Goal: Task Accomplishment & Management: Manage account settings

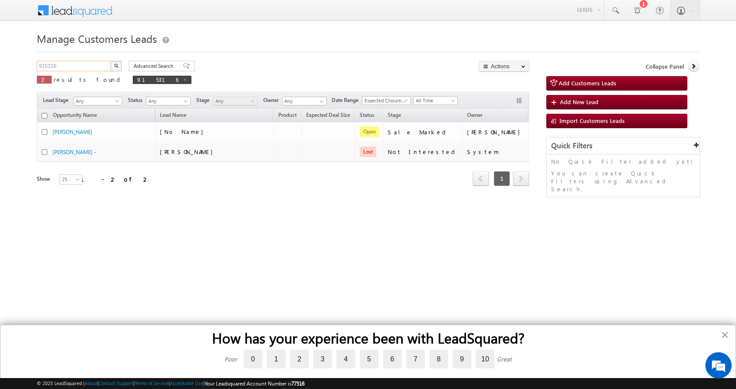
click at [65, 67] on input "915316" at bounding box center [74, 66] width 75 height 11
click at [49, 67] on input "915316" at bounding box center [74, 66] width 75 height 11
paste input "412"
type input "915412"
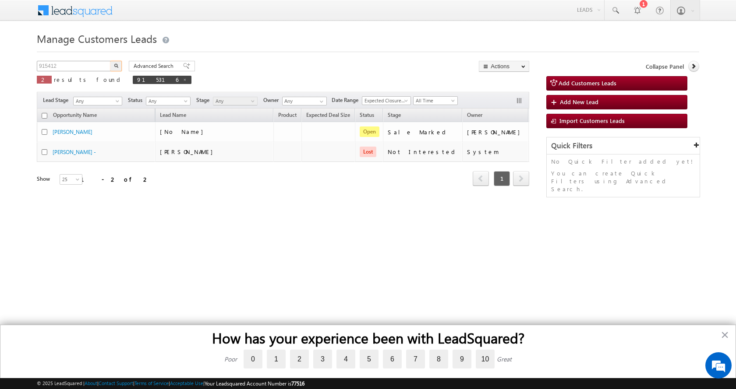
click at [110, 61] on button "button" at bounding box center [115, 66] width 11 height 11
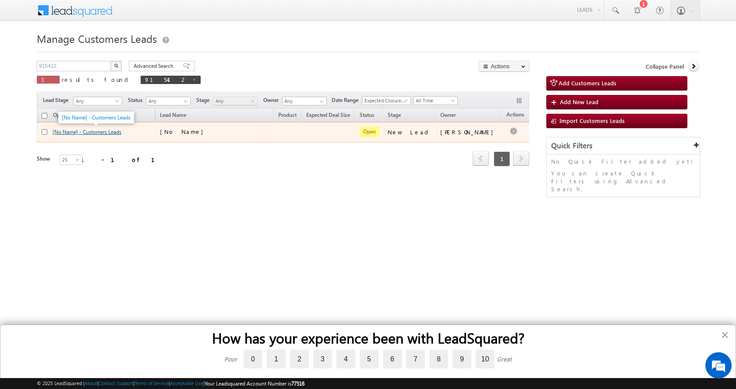
click at [99, 135] on link "[No Name] - Customers Leads" at bounding box center [87, 132] width 69 height 7
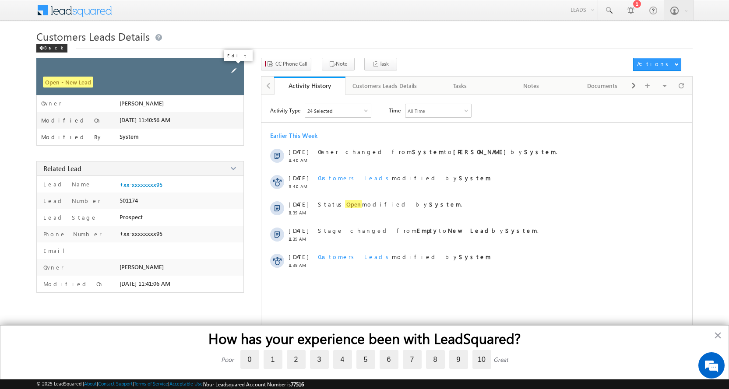
click at [233, 68] on span at bounding box center [234, 71] width 10 height 10
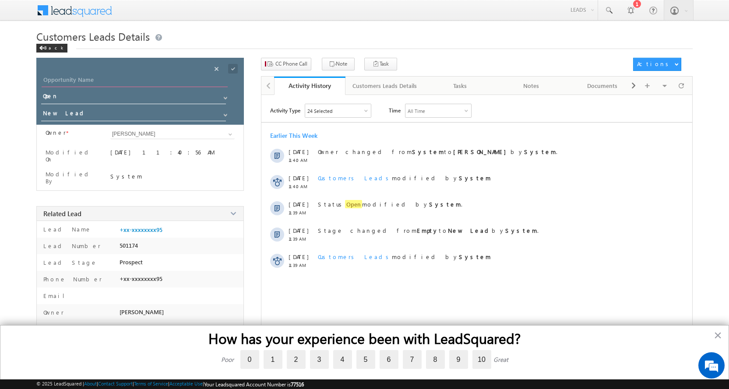
click at [93, 78] on input "Opportunity Name" at bounding box center [135, 81] width 186 height 12
paste input "MOHAMMAD JAVED"
type input "MOHAMMAD JAVED"
click at [226, 115] on span at bounding box center [225, 115] width 7 height 7
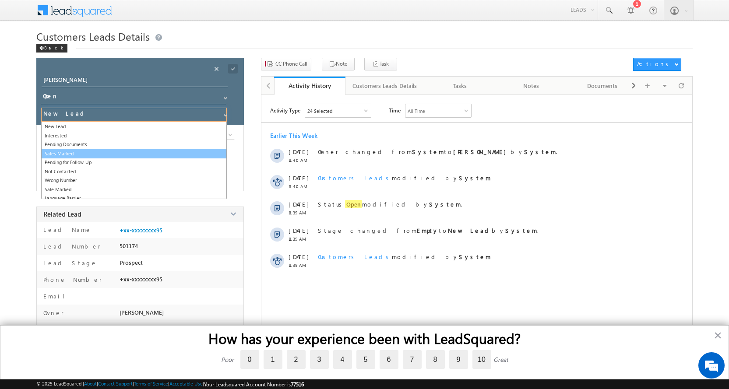
click at [74, 151] on link "Sales Marked" at bounding box center [134, 154] width 186 height 10
type input "Sales Marked"
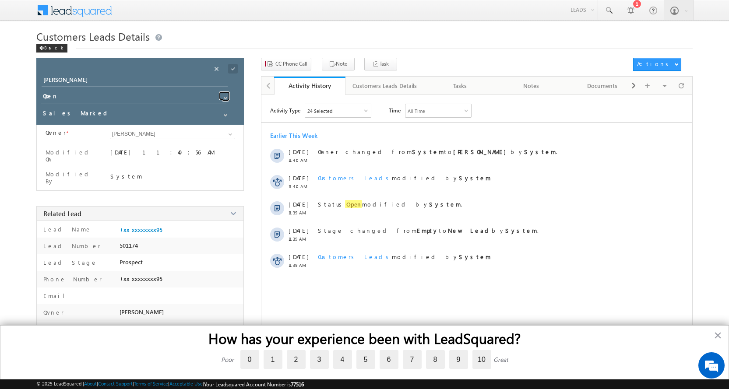
click at [222, 96] on span at bounding box center [225, 98] width 7 height 7
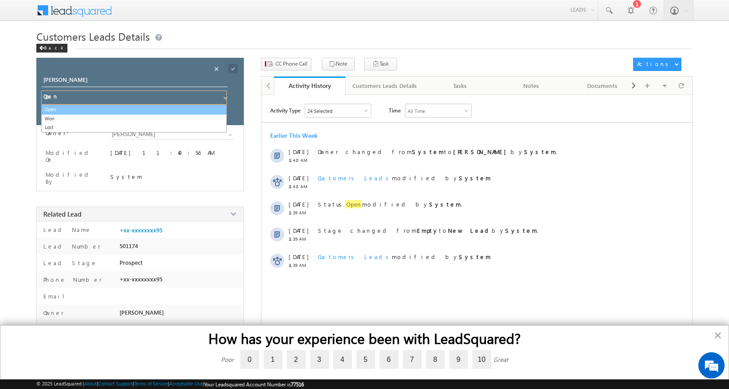
click at [56, 110] on link "Open" at bounding box center [134, 110] width 186 height 10
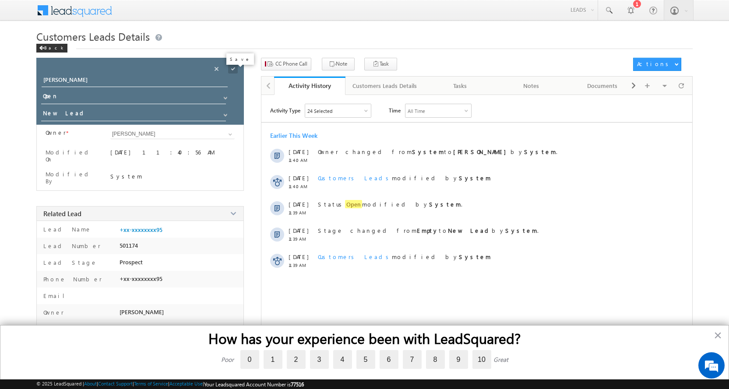
click at [230, 68] on span at bounding box center [233, 69] width 10 height 10
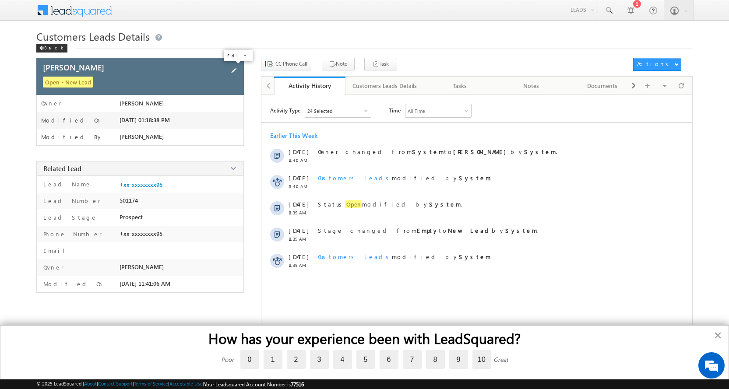
click at [232, 70] on span at bounding box center [234, 71] width 10 height 10
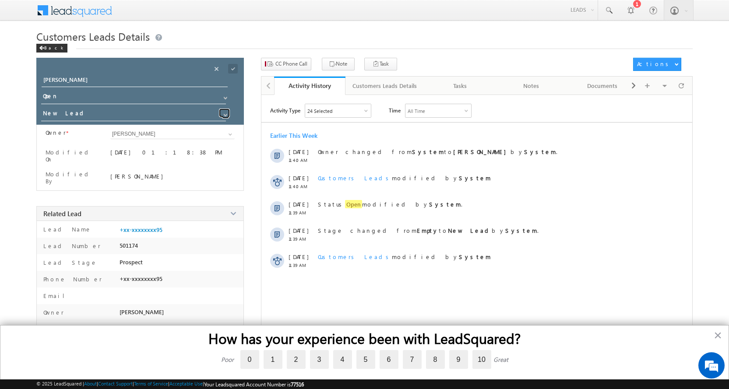
click at [224, 116] on span at bounding box center [225, 115] width 7 height 7
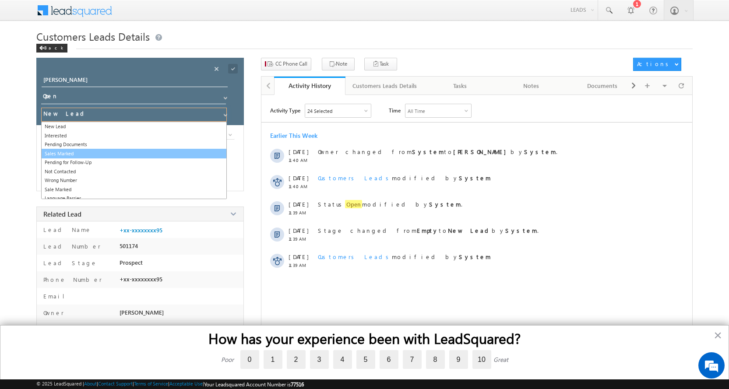
click at [85, 155] on link "Sales Marked" at bounding box center [134, 154] width 186 height 10
type input "Sales Marked"
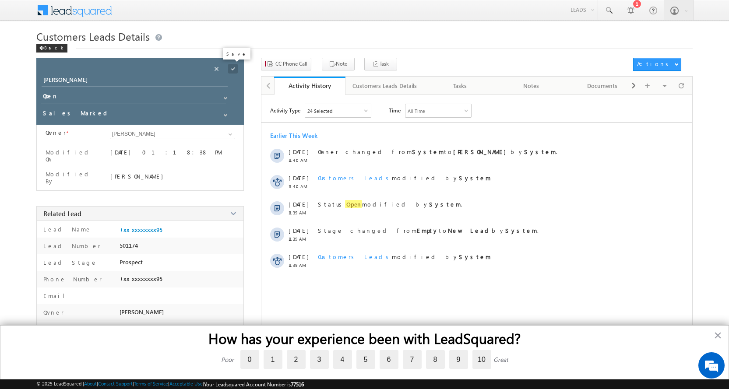
click at [234, 69] on span at bounding box center [233, 69] width 10 height 10
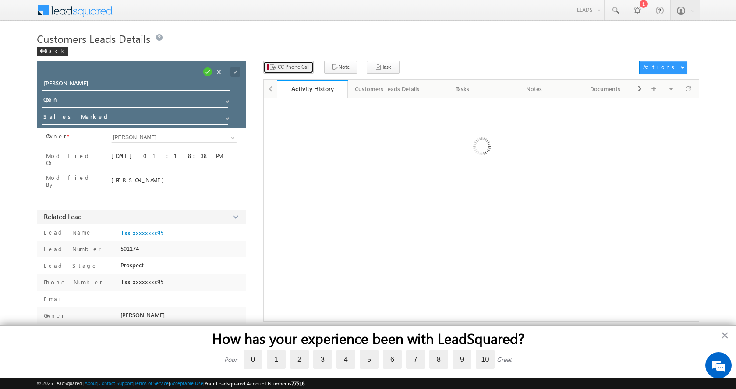
click at [287, 64] on span "CC Phone Call" at bounding box center [294, 67] width 32 height 8
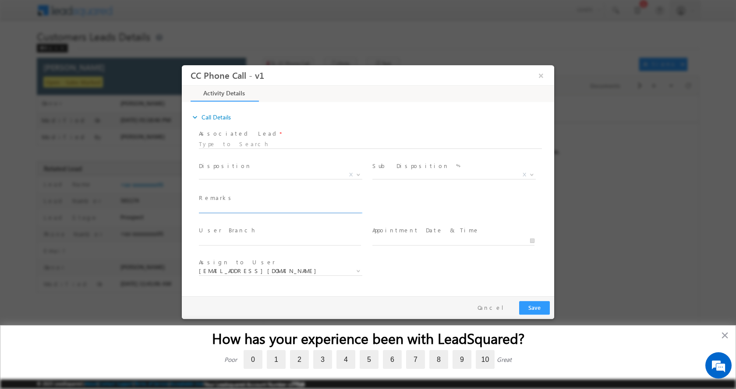
click at [252, 209] on input "text" at bounding box center [280, 208] width 162 height 9
type input "MOHAMMAD JAVED-9351500095-RENOVATION-LOAN-10 L-FATHER-AGE-55-AGE-30 -REG-PANCHA…"
click at [357, 173] on b at bounding box center [358, 174] width 5 height 3
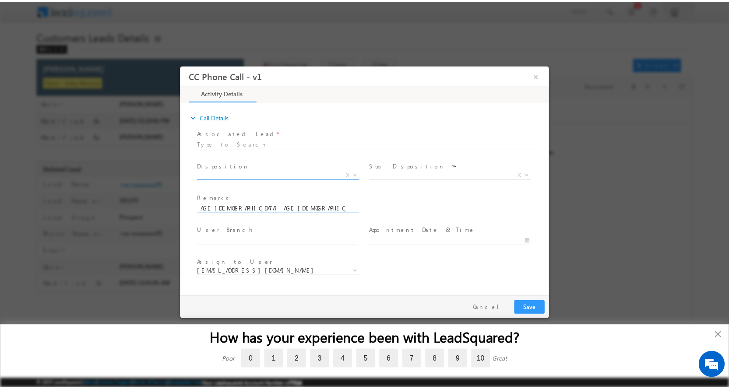
scroll to position [0, 0]
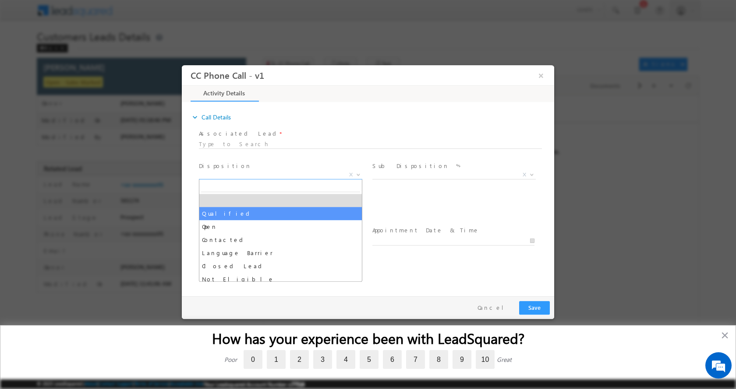
select select "Qualified"
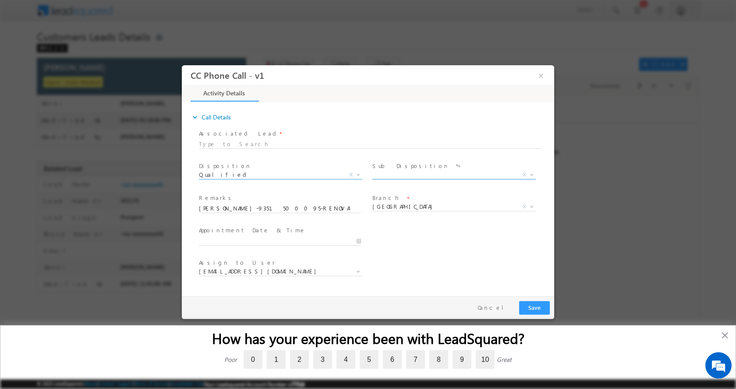
click at [529, 176] on span at bounding box center [530, 174] width 9 height 11
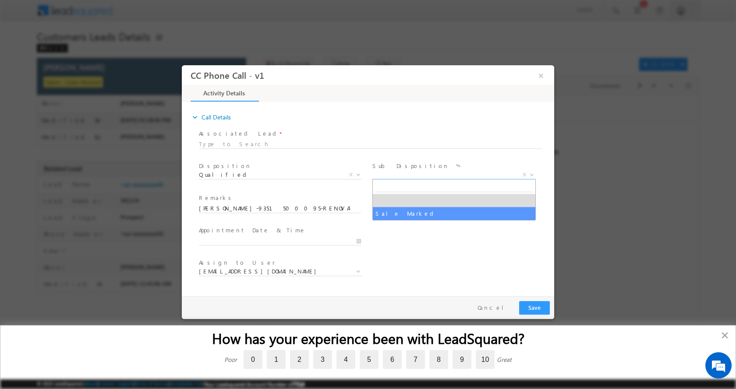
select select "Sale Marked"
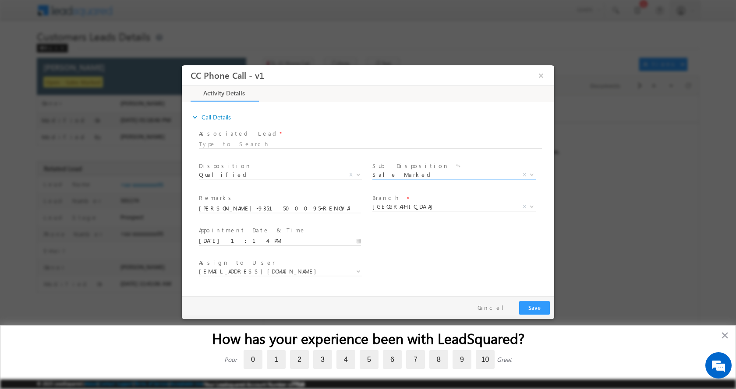
click at [360, 243] on input "09/24/2025 1:14 PM" at bounding box center [280, 240] width 162 height 9
type input "09/24/2025 2:14 PM"
type input "02"
click at [231, 227] on span at bounding box center [232, 226] width 6 height 7
type input "09/24/2025 3:14 PM"
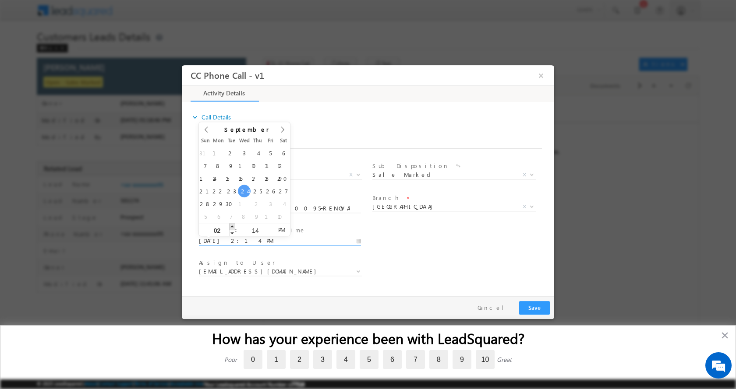
type input "03"
click at [231, 227] on span at bounding box center [232, 226] width 6 height 7
type input "09/24/2025 4:14 PM"
type input "04"
click at [231, 227] on span at bounding box center [232, 226] width 6 height 7
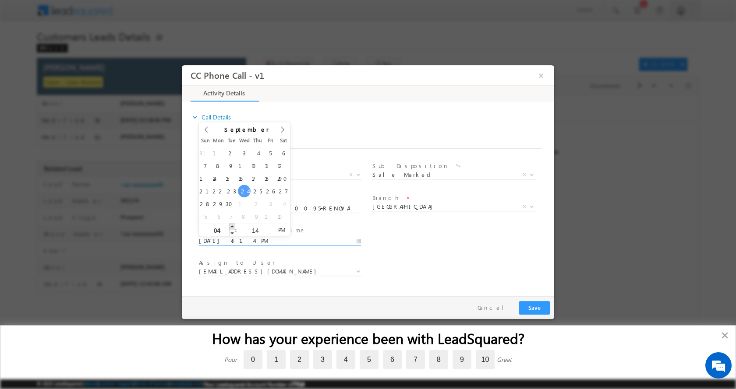
type input "09/24/2025 5:14 PM"
type input "05"
click at [231, 227] on span at bounding box center [232, 226] width 6 height 7
click at [537, 310] on button "Save" at bounding box center [534, 308] width 31 height 14
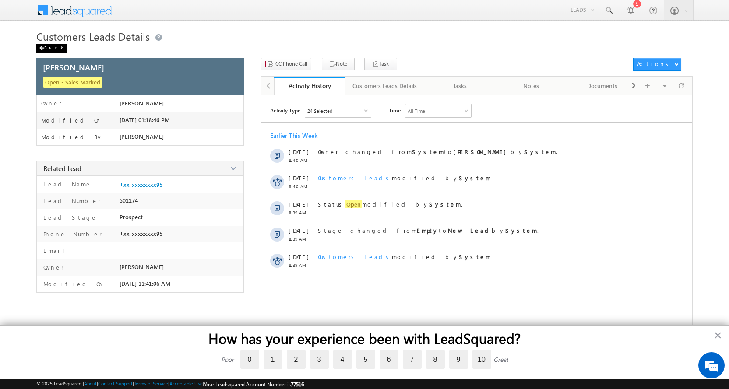
click at [49, 49] on div "Back" at bounding box center [51, 48] width 31 height 9
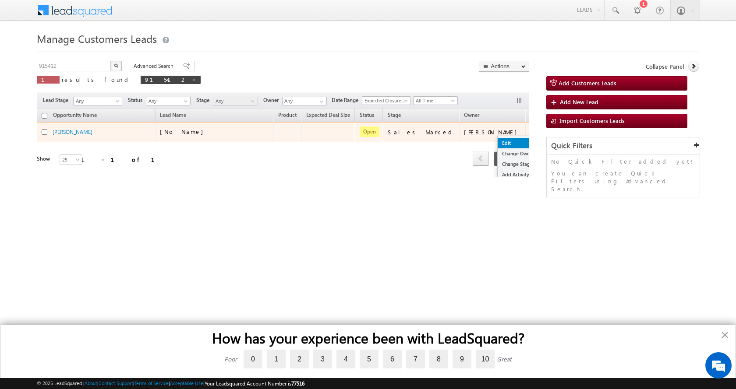
click at [497, 141] on link "Edit" at bounding box center [519, 143] width 44 height 11
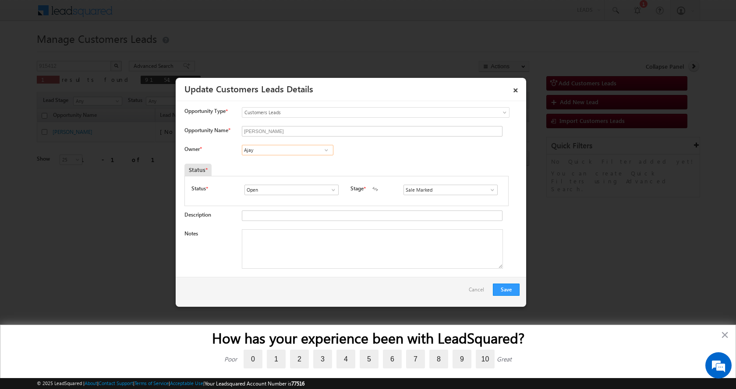
click at [256, 150] on input "Ajay" at bounding box center [288, 150] width 92 height 11
paste input "Mool Chand Sharma"
click at [294, 164] on span "moolchand.sharma1@sgrlimited.in" at bounding box center [284, 167] width 79 height 7
type input "Mool Chand Sharma"
click at [300, 243] on textarea "Notes" at bounding box center [372, 248] width 261 height 39
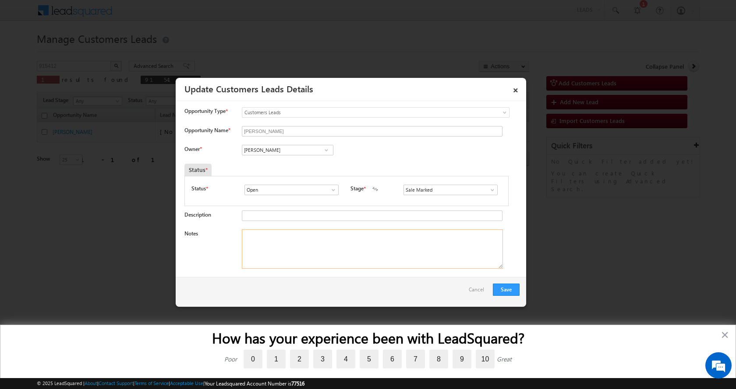
paste textarea "MOHAMMAD JAVED-9351500095-RENOVATION-LOAN-10 L-FATHER-AGE-55-AGE-30 -REG-PANCHA…"
type textarea "MOHAMMAD JAVED-9351500095-RENOVATION-LOAN-10 L-FATHER-AGE-55-AGE-30 -REG-PANCHA…"
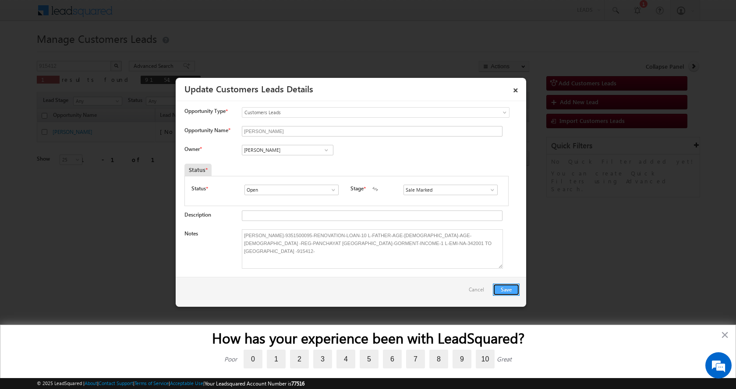
click at [500, 289] on button "Save" at bounding box center [506, 290] width 27 height 12
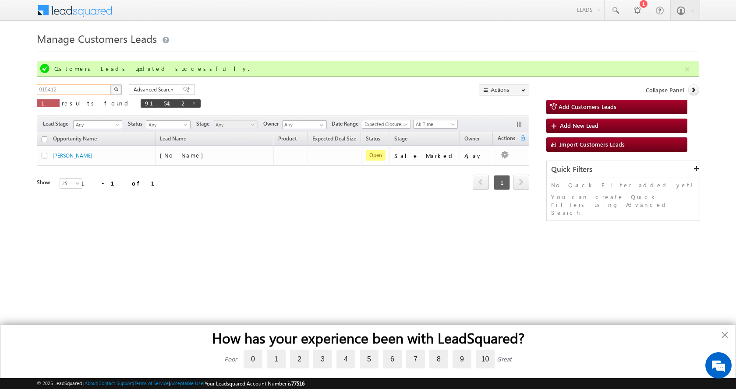
click at [41, 88] on input "915412" at bounding box center [74, 90] width 75 height 11
paste input "6488"
type input "916488"
click at [110, 85] on button "button" at bounding box center [115, 90] width 11 height 11
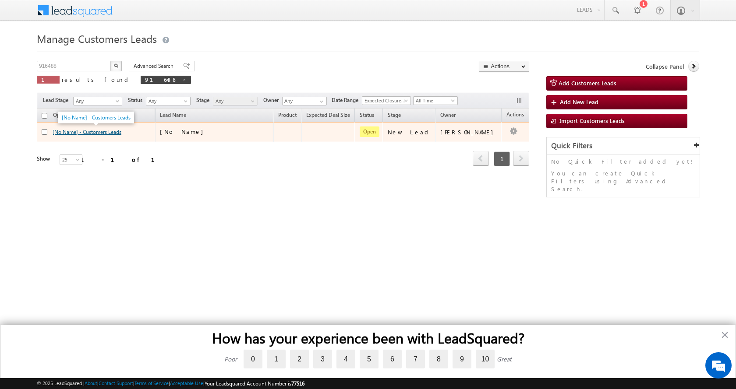
click at [90, 134] on link "[No Name] - Customers Leads" at bounding box center [87, 132] width 69 height 7
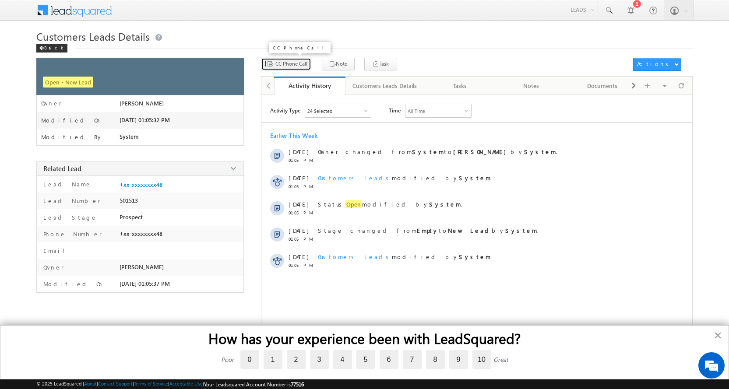
click at [294, 62] on span "CC Phone Call" at bounding box center [291, 64] width 32 height 8
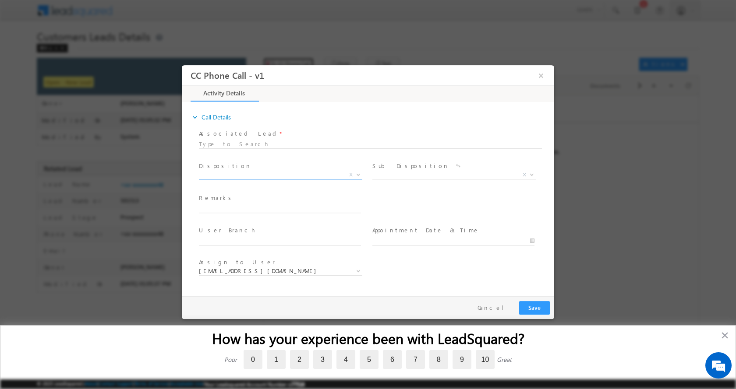
select select "abhishek.singh4@sgrlimited.in"
click at [241, 207] on input "text" at bounding box center [280, 208] width 162 height 9
type input "VISHAL -9826392948-HOME PURCHASE-NAGAR NIGAM-PV-55 L-LOAN-20 L-BUSINESS-INCOME-…"
click at [356, 176] on span at bounding box center [357, 174] width 9 height 11
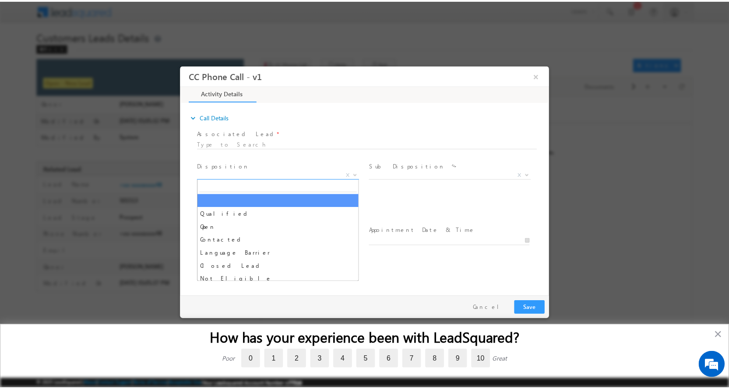
scroll to position [0, 0]
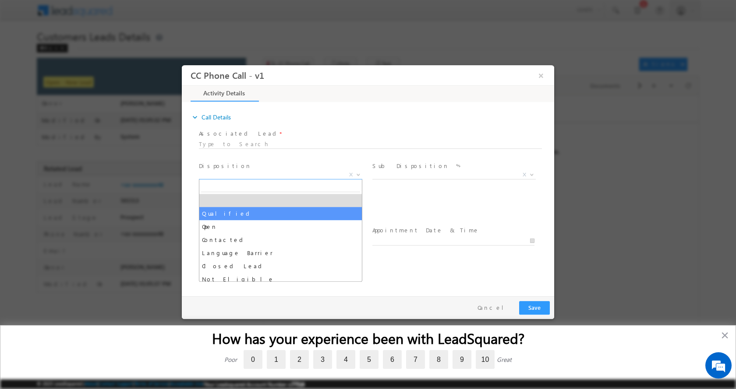
select select "Qualified"
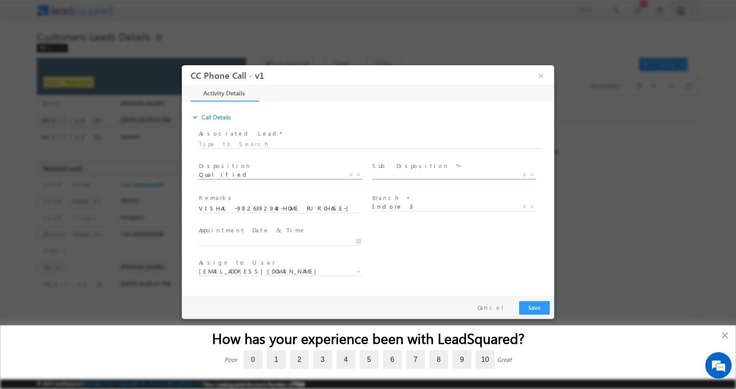
click at [530, 174] on b at bounding box center [531, 174] width 5 height 3
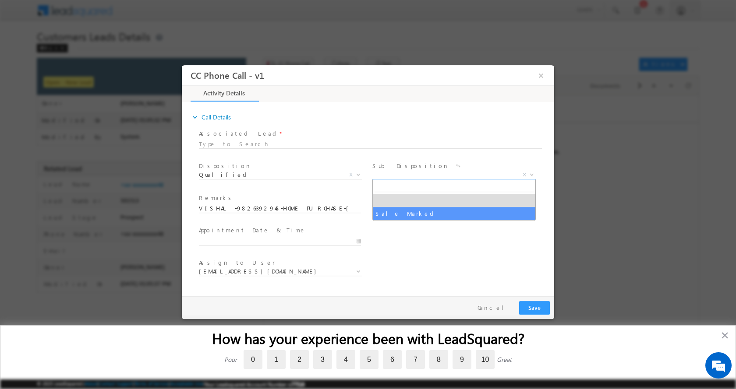
select select "Sale Marked"
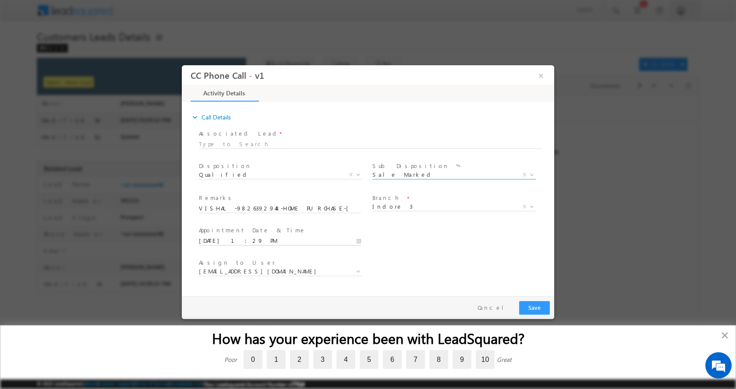
click at [359, 241] on input "09/24/2025 1:29 PM" at bounding box center [280, 240] width 162 height 9
type input "09/24/2025 2:29 PM"
type input "02"
click at [233, 226] on span at bounding box center [232, 226] width 6 height 7
type input "09/24/2025 3:29 PM"
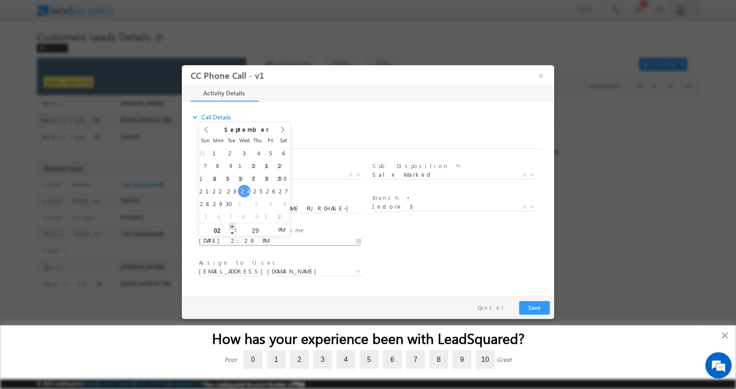
type input "03"
click at [233, 226] on span at bounding box center [232, 226] width 6 height 7
type input "09/24/2025 4:29 PM"
type input "04"
click at [233, 226] on span at bounding box center [232, 226] width 6 height 7
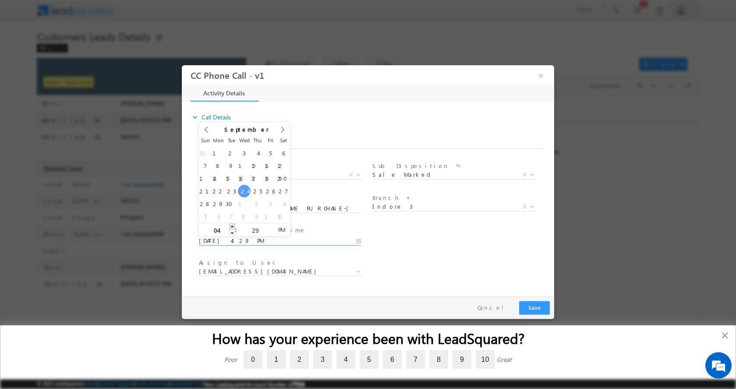
type input "09/24/2025 5:29 PM"
type input "05"
click at [233, 226] on span at bounding box center [232, 226] width 6 height 7
click at [547, 308] on div "Pay & Save Save Cancel" at bounding box center [370, 307] width 377 height 23
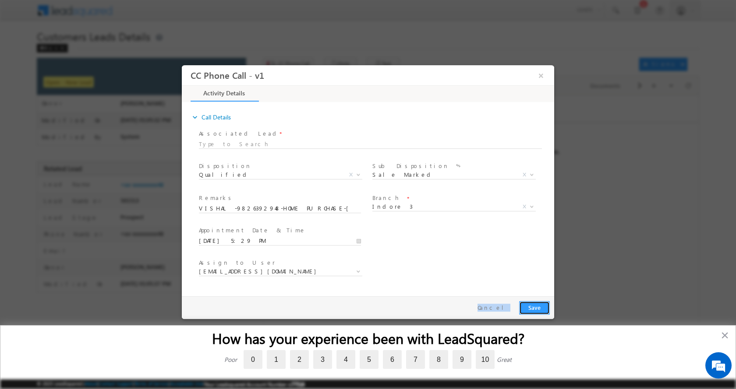
click at [532, 309] on button "Save" at bounding box center [534, 308] width 31 height 14
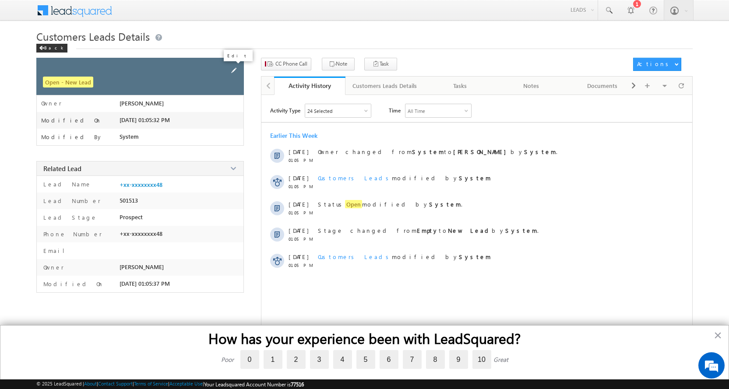
click at [235, 71] on span at bounding box center [234, 71] width 10 height 10
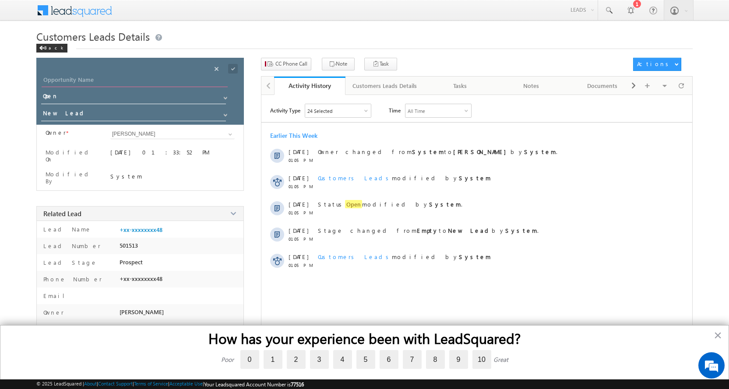
click at [76, 79] on input "Opportunity Name" at bounding box center [135, 81] width 186 height 12
paste input "VISHAL"
type input "VISHAL"
click at [226, 116] on span at bounding box center [225, 115] width 7 height 7
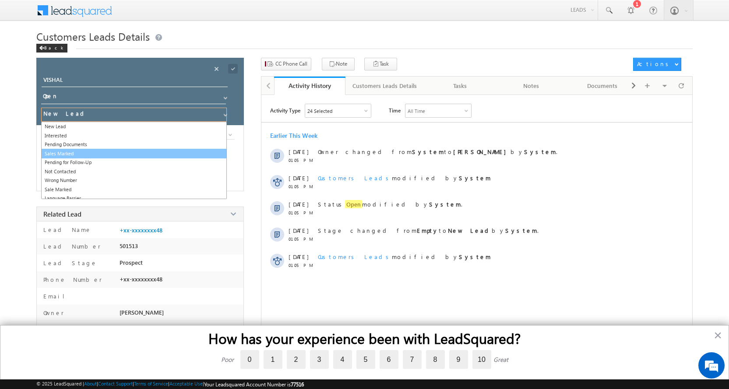
click at [79, 150] on link "Sales Marked" at bounding box center [134, 154] width 186 height 10
type input "Sales Marked"
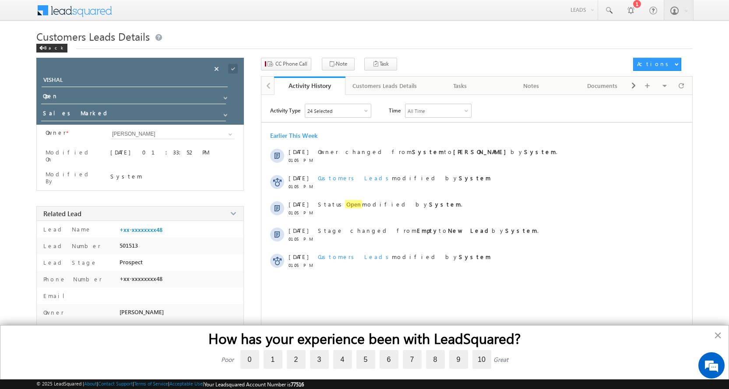
click at [229, 65] on div "Cancel" at bounding box center [233, 59] width 40 height 16
click at [233, 67] on span at bounding box center [233, 69] width 10 height 10
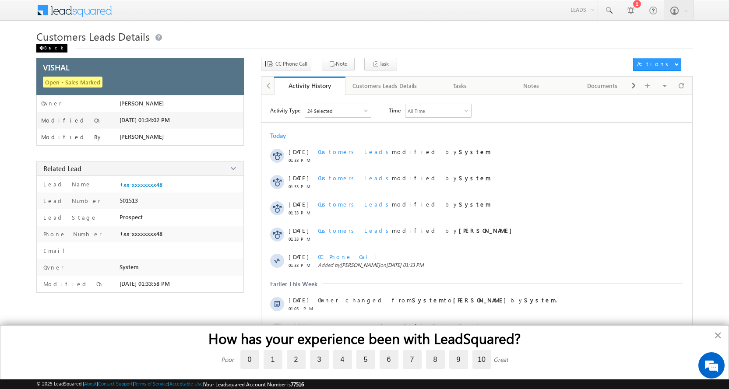
click at [46, 48] on div "Back" at bounding box center [51, 48] width 31 height 9
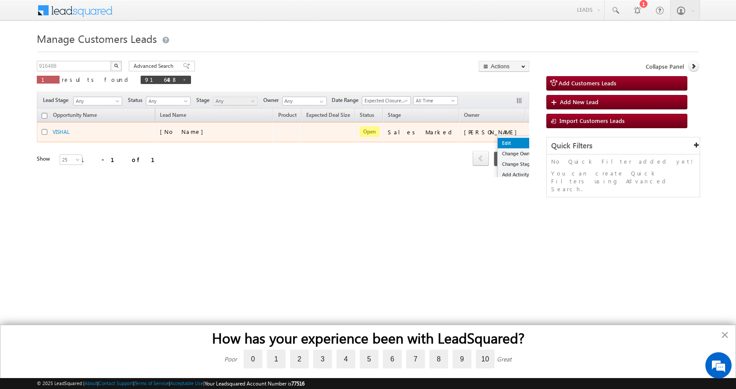
click at [497, 139] on link "Edit" at bounding box center [519, 143] width 44 height 11
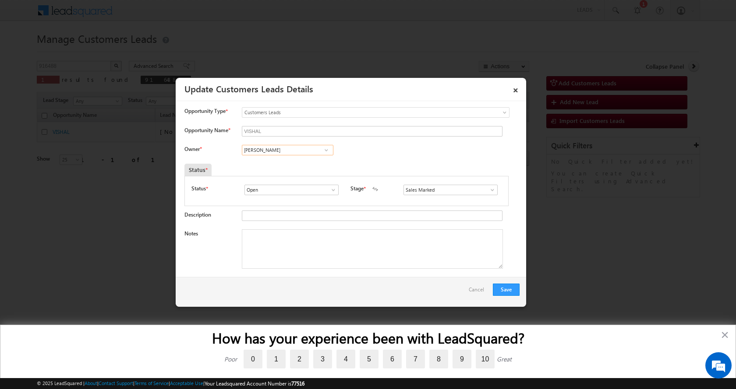
click at [274, 147] on input "[PERSON_NAME]" at bounding box center [288, 150] width 92 height 11
paste input "[PERSON_NAME]"
click at [275, 155] on link "[PERSON_NAME] [PERSON_NAME][EMAIL_ADDRESS][DOMAIN_NAME]" at bounding box center [288, 163] width 92 height 17
type input "[PERSON_NAME]"
click at [293, 247] on textarea "Notes" at bounding box center [372, 248] width 261 height 39
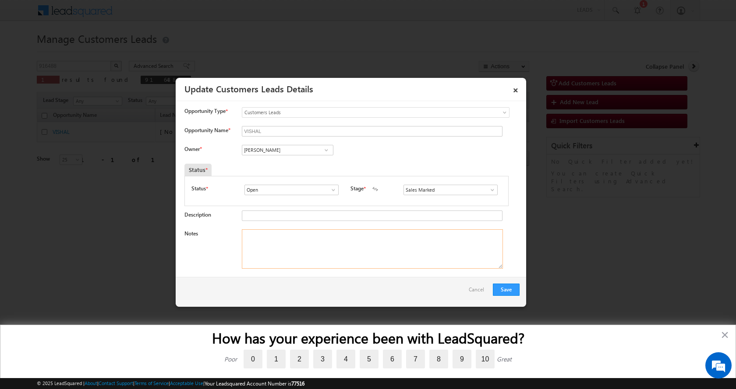
paste textarea "VISHAL -9826392948-HOME PURCHASE-[GEOGRAPHIC_DATA] NIGAM-PV-55 L-LOAN-20 L-BUSI…"
type textarea "VISHAL -9826392948-HOME PURCHASE-[GEOGRAPHIC_DATA] NIGAM-PV-55 L-LOAN-20 L-BUSI…"
click at [501, 289] on button "Save" at bounding box center [506, 290] width 27 height 12
